Goal: Check status: Check status

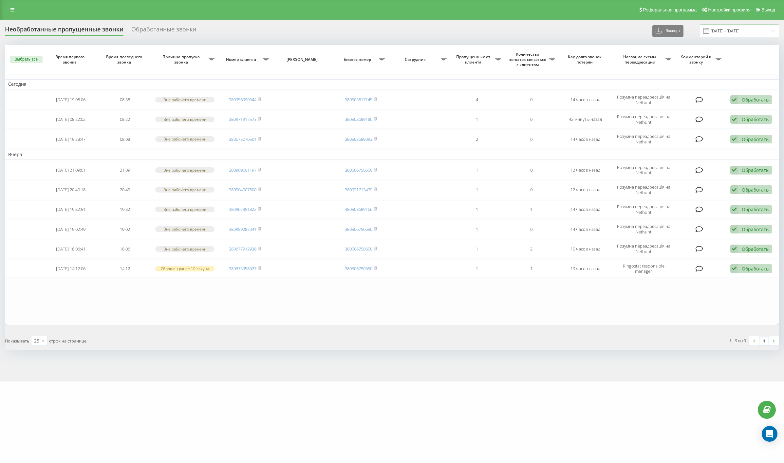
click at [728, 31] on input "22.09.2025 - 23.09.2025" at bounding box center [738, 31] width 79 height 13
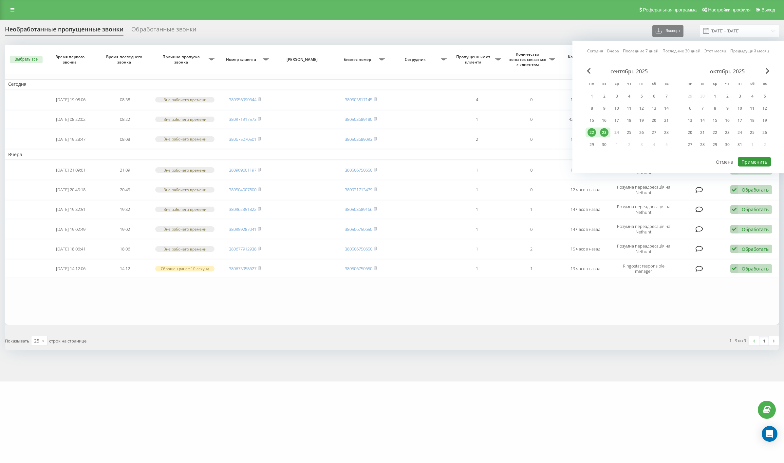
click at [754, 158] on button "Применить" at bounding box center [753, 161] width 33 height 9
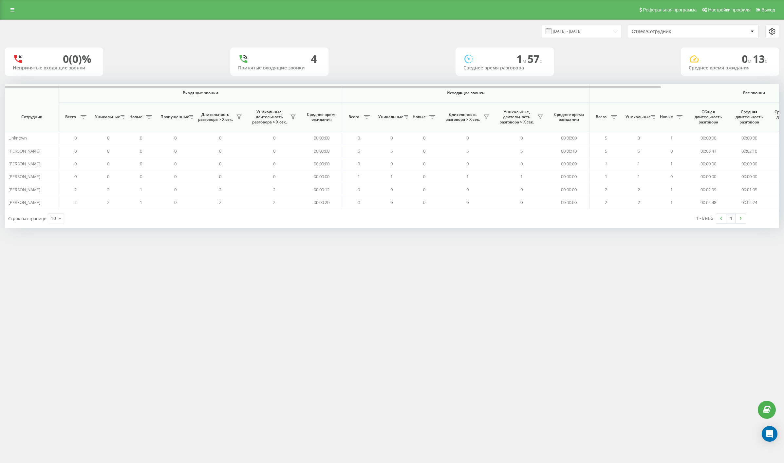
click at [694, 27] on div "Отдел/Сотрудник" at bounding box center [693, 31] width 130 height 13
click at [588, 36] on input "[DATE] - [DATE]" at bounding box center [581, 31] width 79 height 13
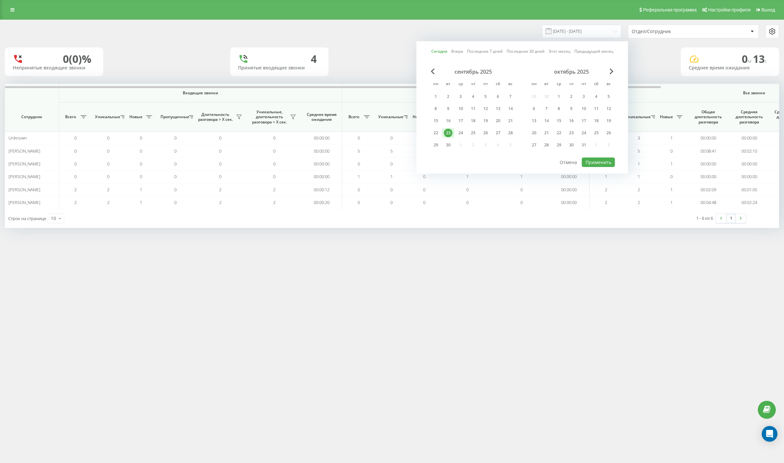
click at [446, 133] on div "23" at bounding box center [448, 133] width 9 height 9
click at [605, 161] on button "Применить" at bounding box center [598, 161] width 33 height 9
